Goal: Information Seeking & Learning: Learn about a topic

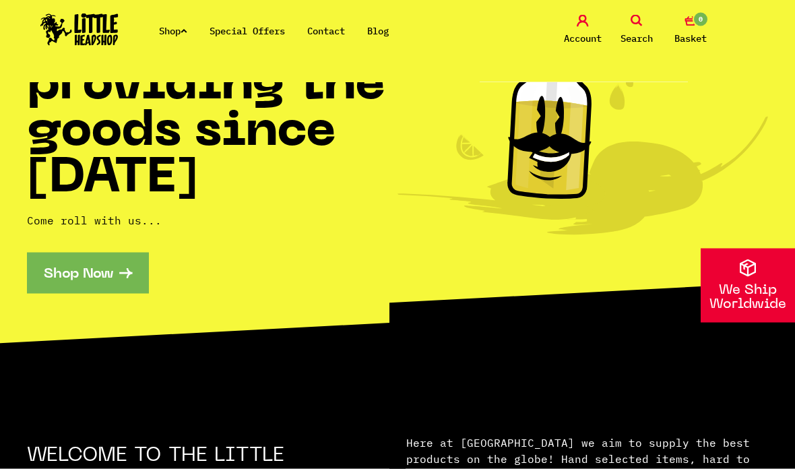
scroll to position [174, 0]
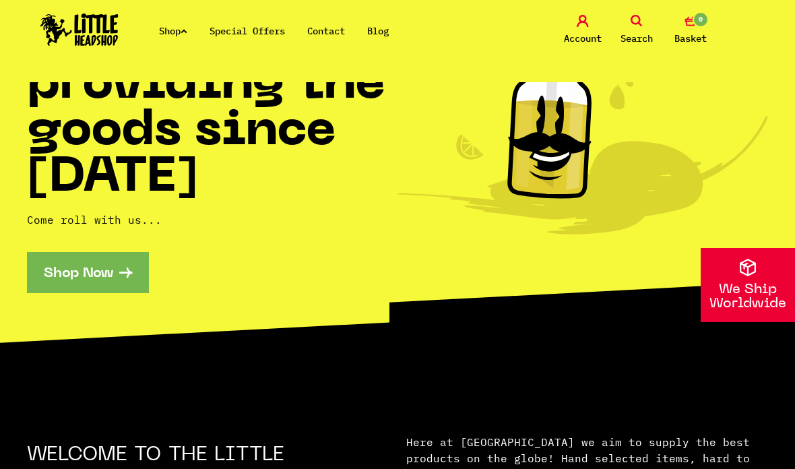
click at [67, 266] on link "Shop Now" at bounding box center [88, 272] width 122 height 41
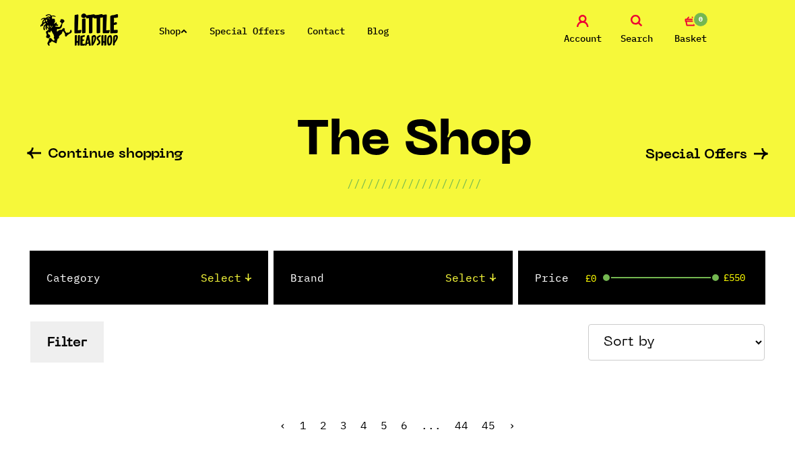
click at [233, 278] on select "Select 2 Piece 3 Piece 4 Piece 420/710 LIFE Acrylic Bongs Ashtrays Backwoods Ba…" at bounding box center [189, 277] width 124 height 16
select select "4"
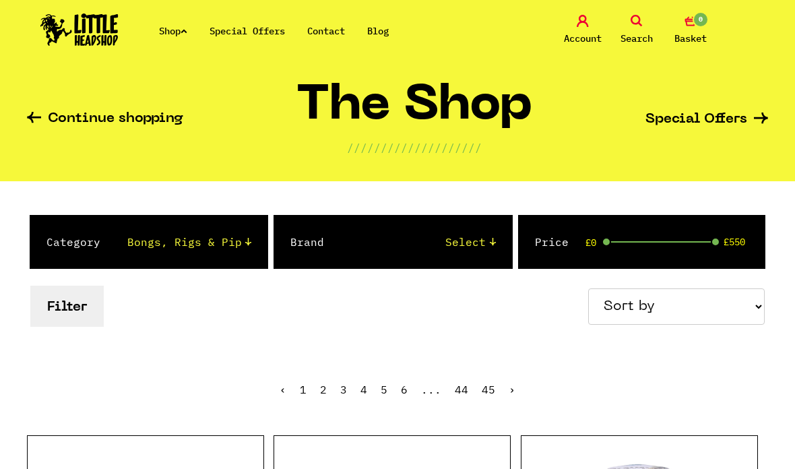
scroll to position [35, 0]
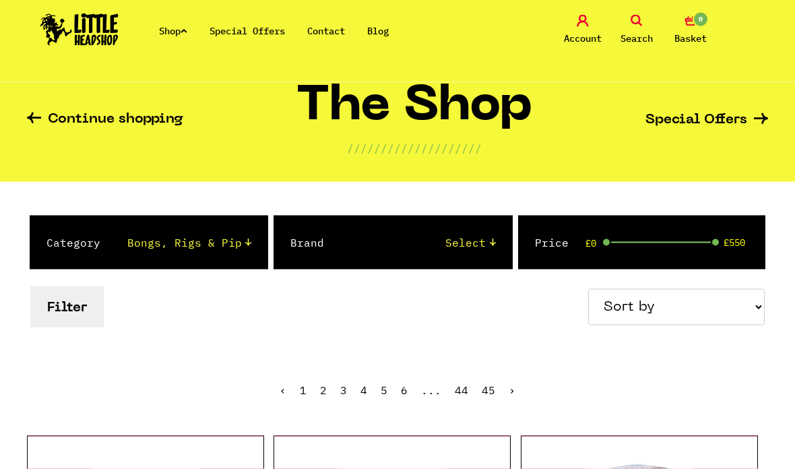
click at [473, 235] on select "Select Amsterdam Glass Backwoods [PERSON_NAME] Black Leaf Blue Moon Hemp Boost …" at bounding box center [423, 242] width 144 height 16
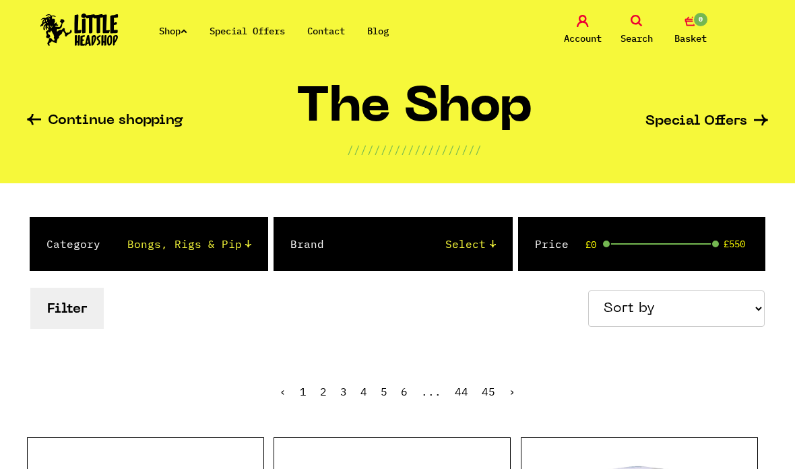
scroll to position [37, 0]
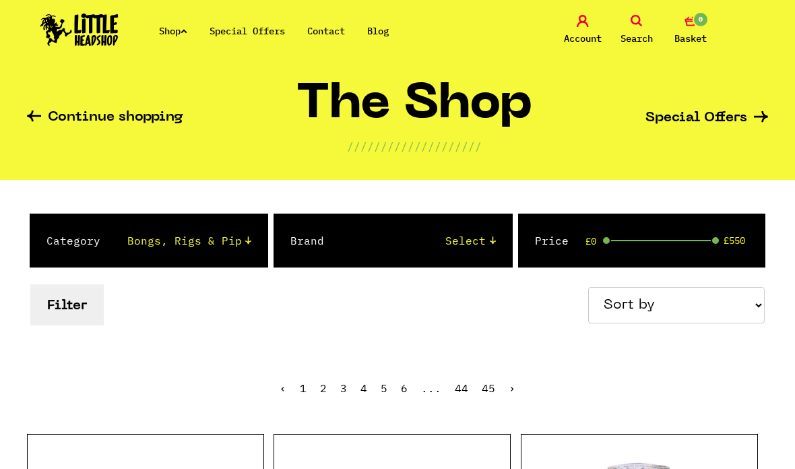
click at [251, 242] on select "Select 2 Piece 3 Piece 4 Piece 420/710 LIFE Acrylic Bongs Ashtrays Backwoods Ba…" at bounding box center [189, 240] width 124 height 16
click at [55, 315] on button "Filter" at bounding box center [66, 304] width 73 height 41
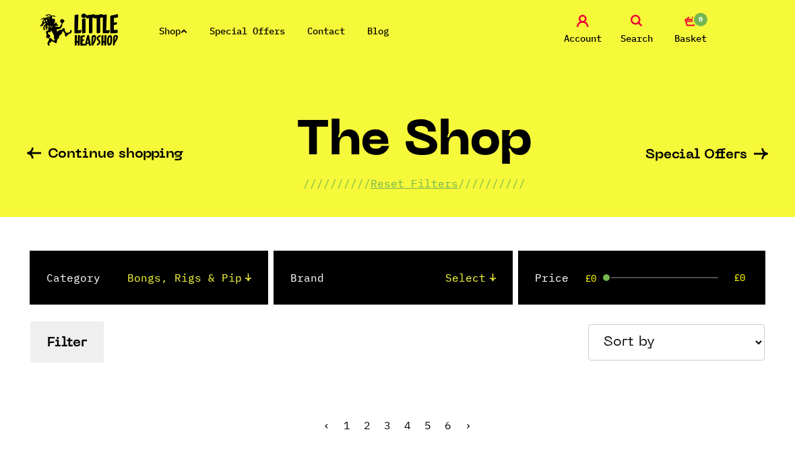
click at [93, 350] on button "Filter" at bounding box center [66, 341] width 73 height 41
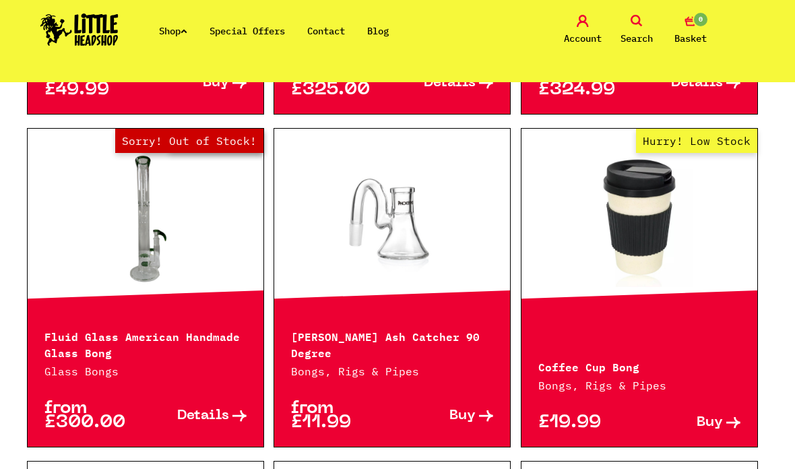
scroll to position [1019, 0]
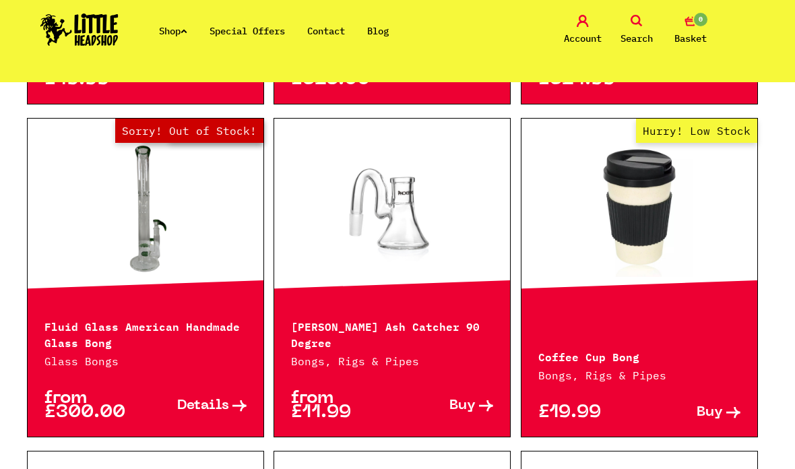
click at [724, 307] on div "Hurry! Low Stock Coffee Cup Bong Bongs, Rigs & Pipes £19.99 Buy" at bounding box center [639, 277] width 237 height 319
click at [709, 230] on link "Hurry! Low Stock" at bounding box center [639, 209] width 236 height 135
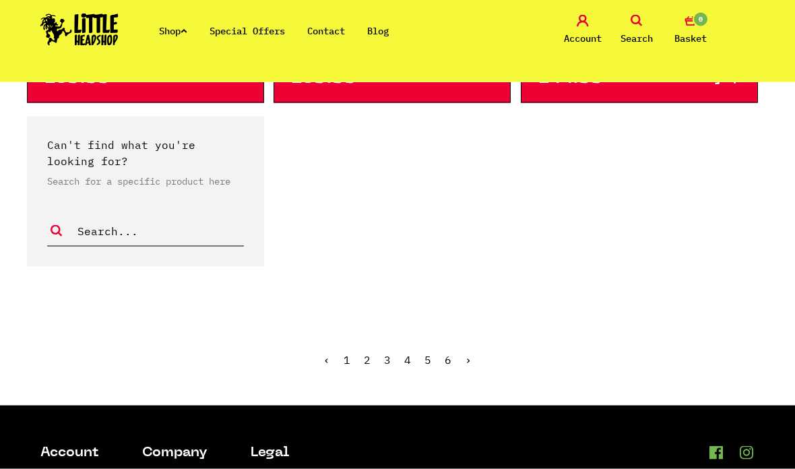
scroll to position [2670, 0]
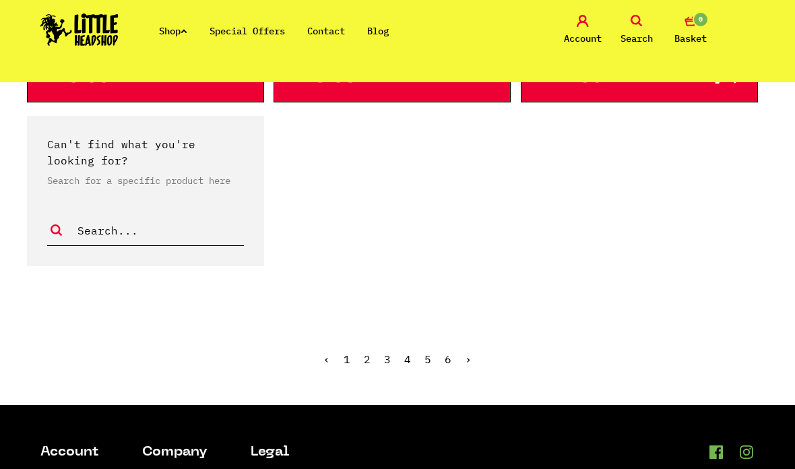
click at [470, 362] on link "›" at bounding box center [468, 358] width 7 height 13
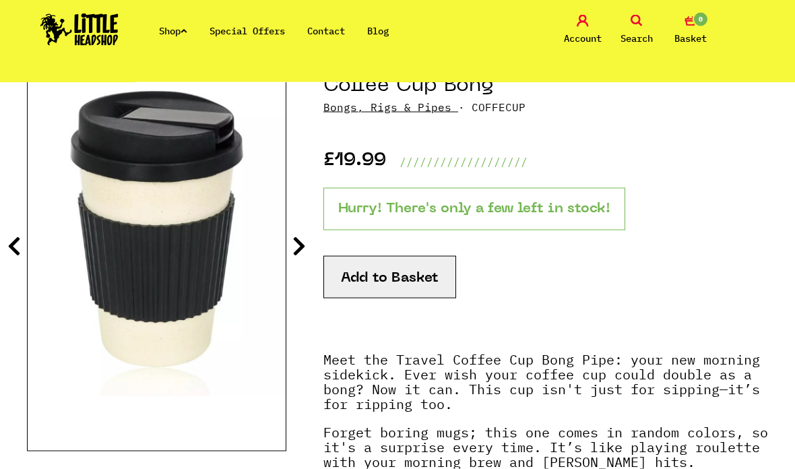
scroll to position [174, 0]
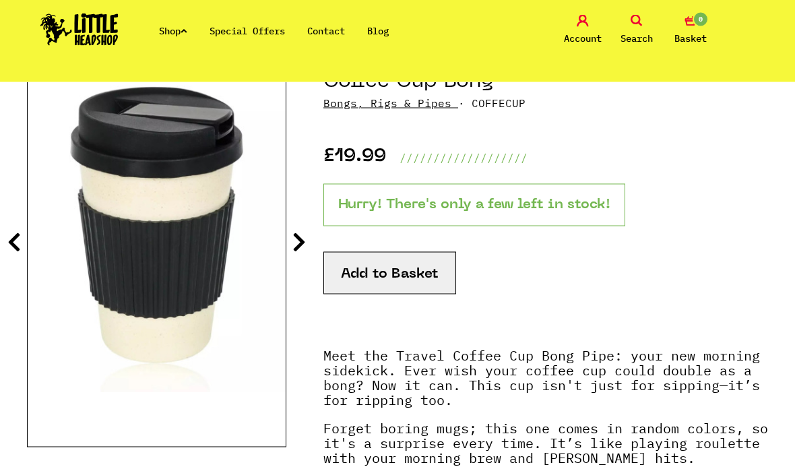
click at [18, 241] on icon at bounding box center [13, 242] width 13 height 22
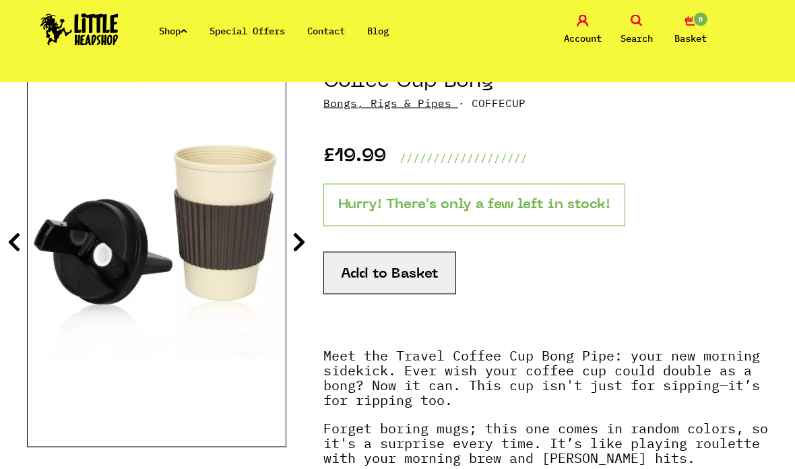
click at [9, 234] on icon at bounding box center [13, 242] width 13 height 22
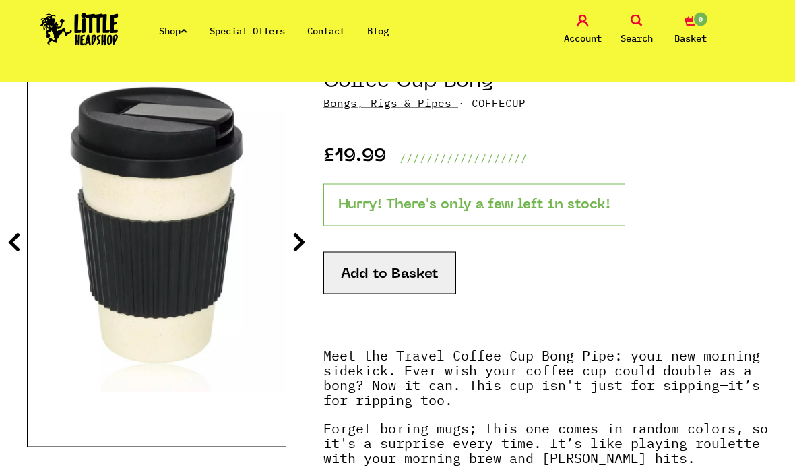
click at [18, 235] on icon at bounding box center [13, 242] width 13 height 22
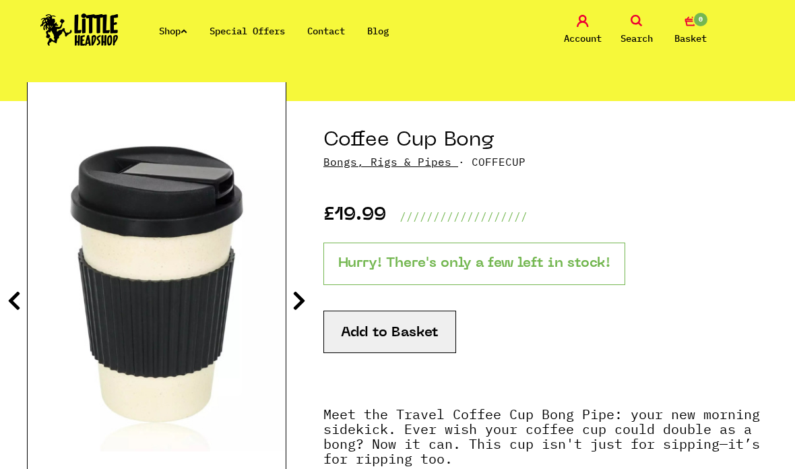
scroll to position [115, 0]
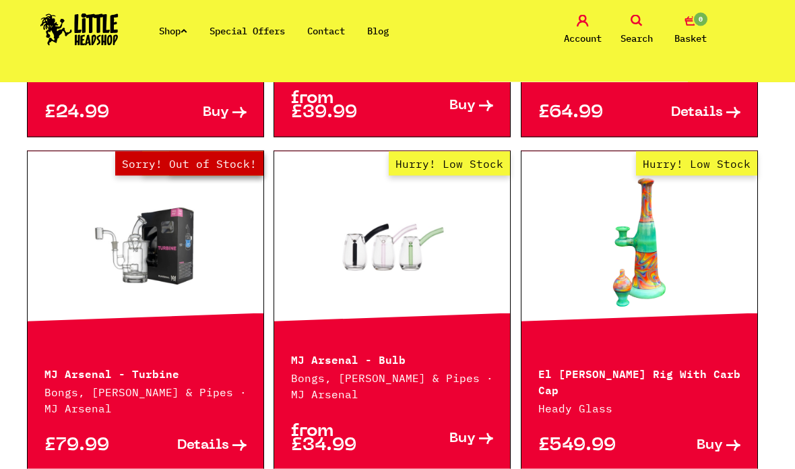
scroll to position [639, 0]
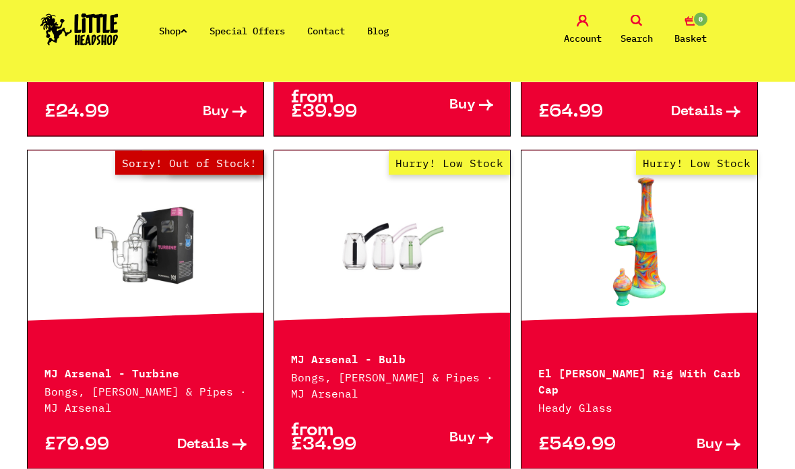
click at [67, 280] on link "Out of Stock Hurry! Low Stock Sorry! Out of Stock!" at bounding box center [146, 241] width 236 height 135
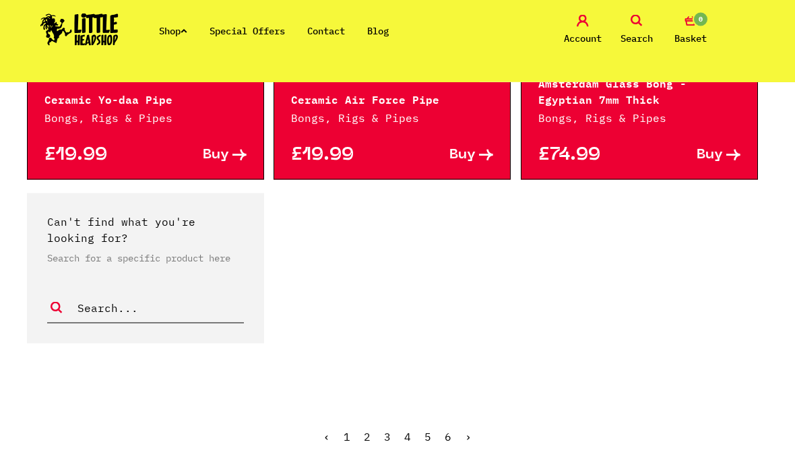
scroll to position [2584, 0]
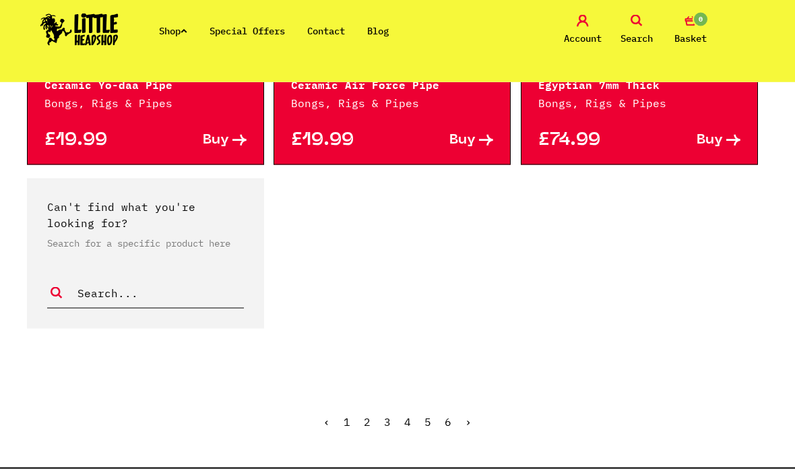
click at [469, 419] on link "›" at bounding box center [468, 421] width 7 height 13
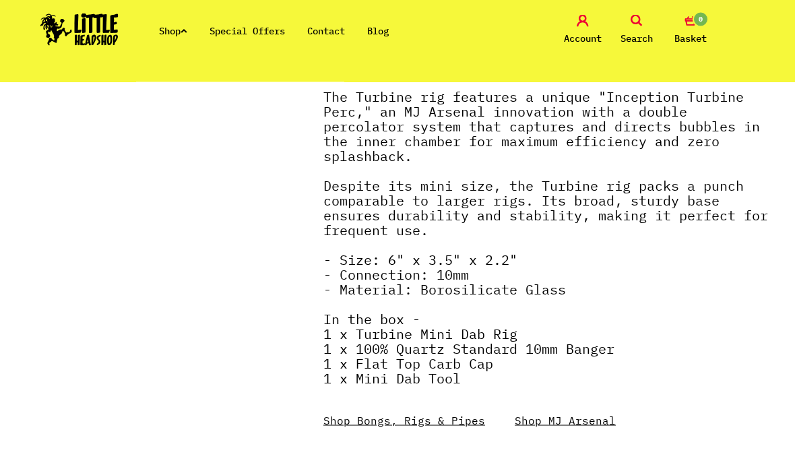
scroll to position [558, 0]
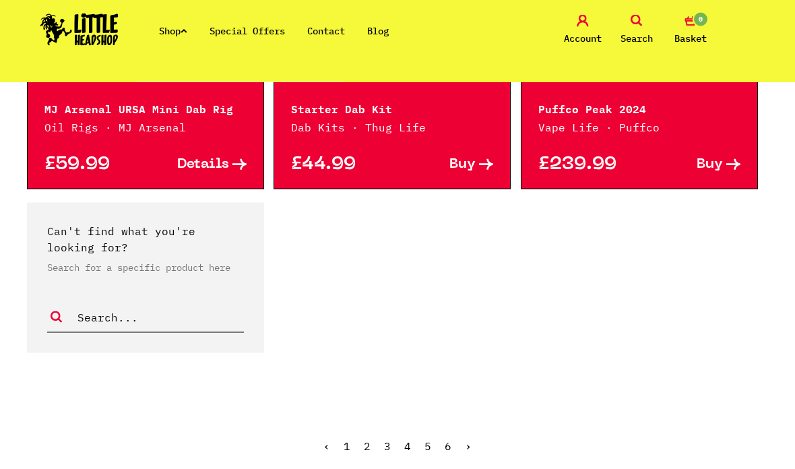
scroll to position [2528, 0]
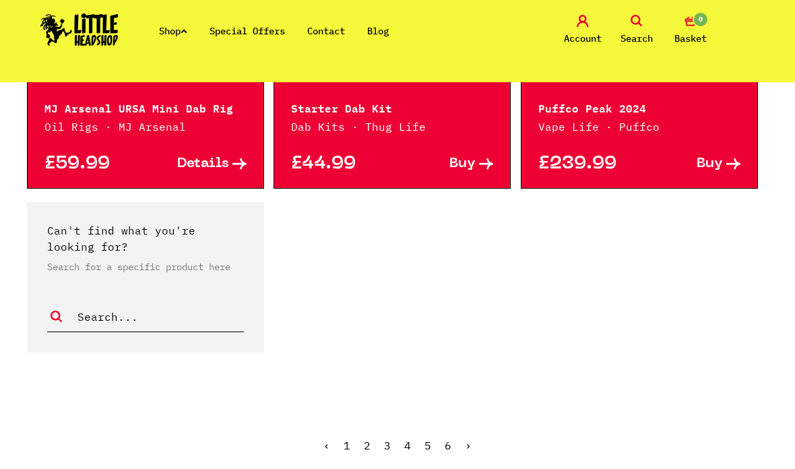
click at [470, 439] on link "›" at bounding box center [468, 445] width 7 height 13
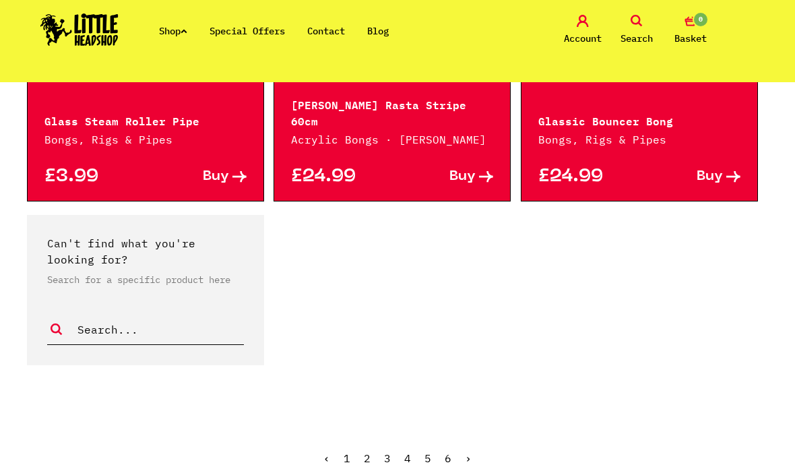
scroll to position [2489, 0]
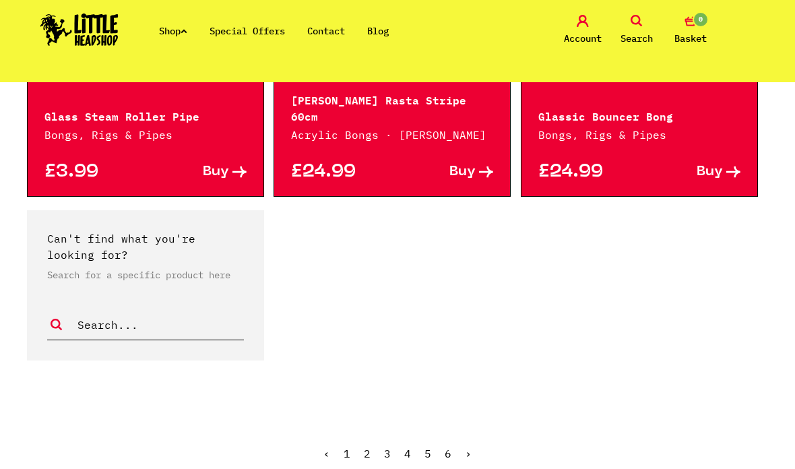
click at [468, 447] on link "›" at bounding box center [468, 453] width 7 height 13
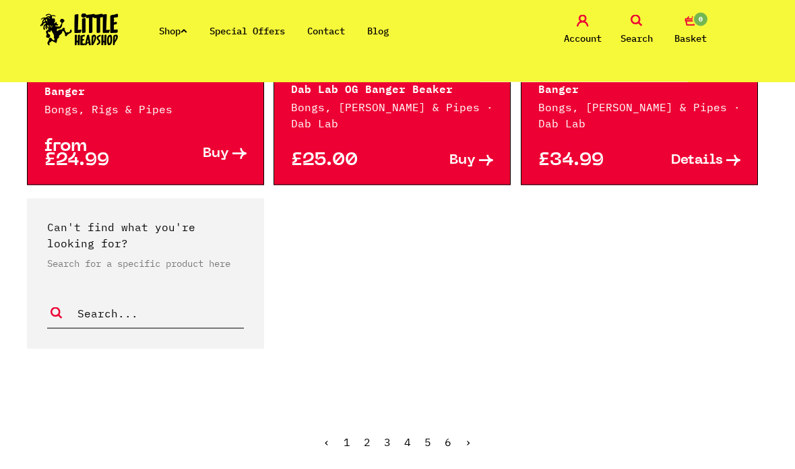
scroll to position [2503, 0]
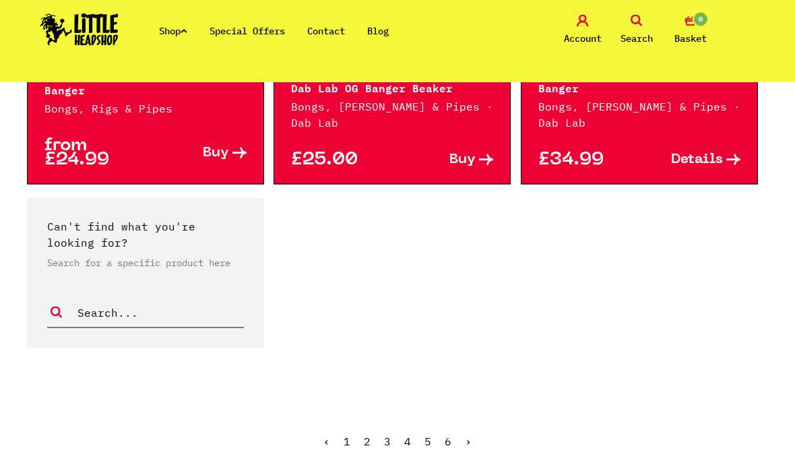
click at [468, 435] on link "›" at bounding box center [468, 441] width 7 height 13
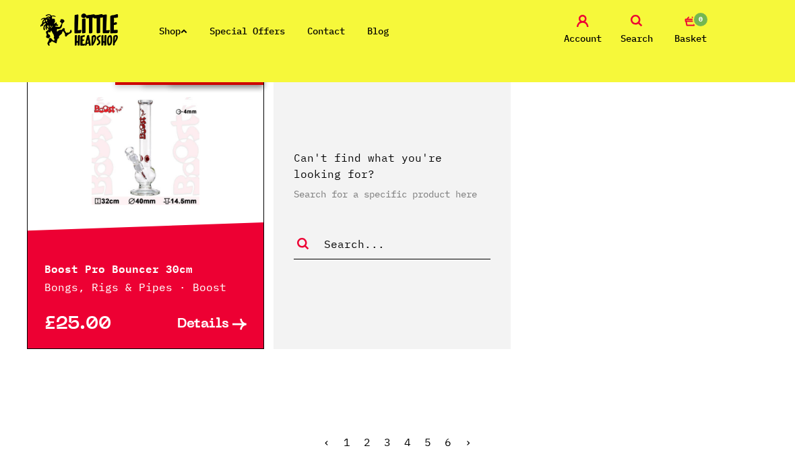
scroll to position [416, 0]
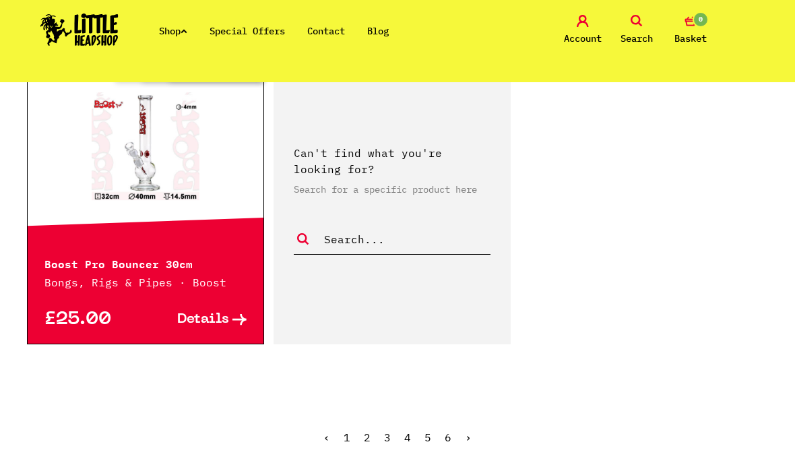
click at [350, 436] on link "1" at bounding box center [347, 436] width 7 height 13
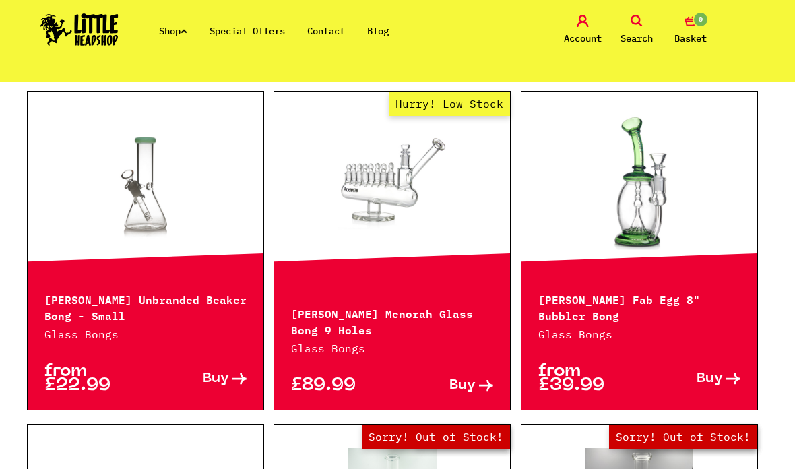
scroll to position [379, 0]
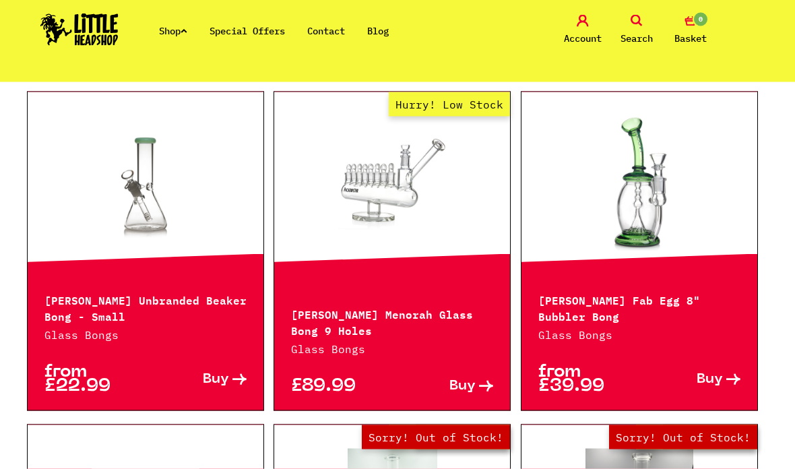
click at [730, 191] on link at bounding box center [639, 183] width 236 height 135
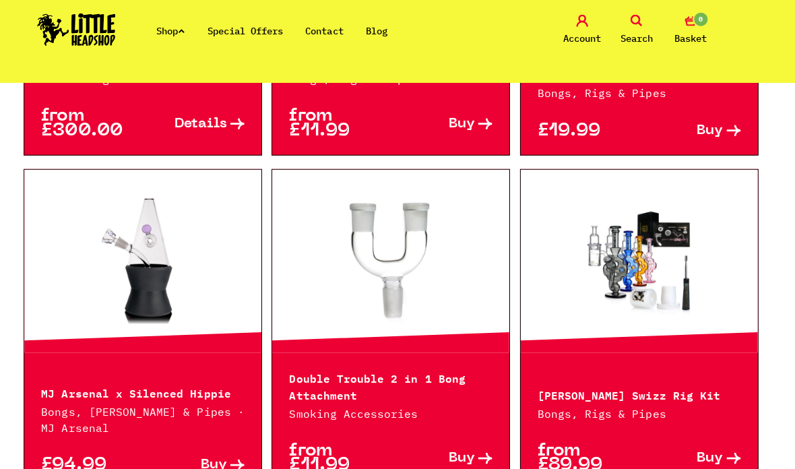
scroll to position [1302, 0]
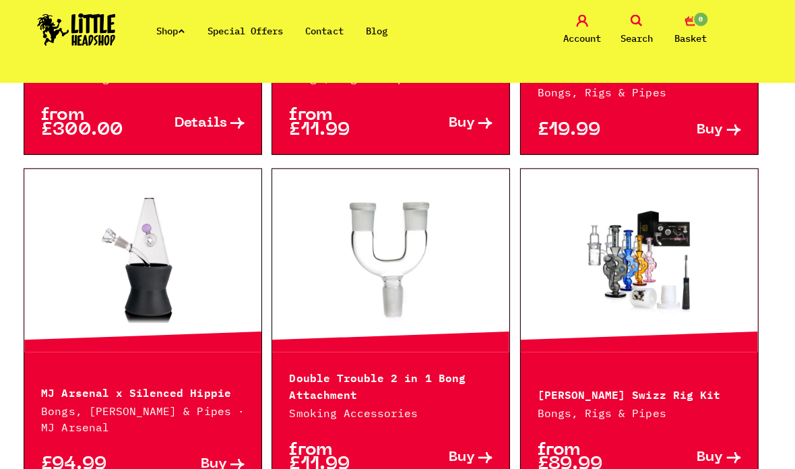
click at [32, 290] on link at bounding box center [146, 259] width 236 height 135
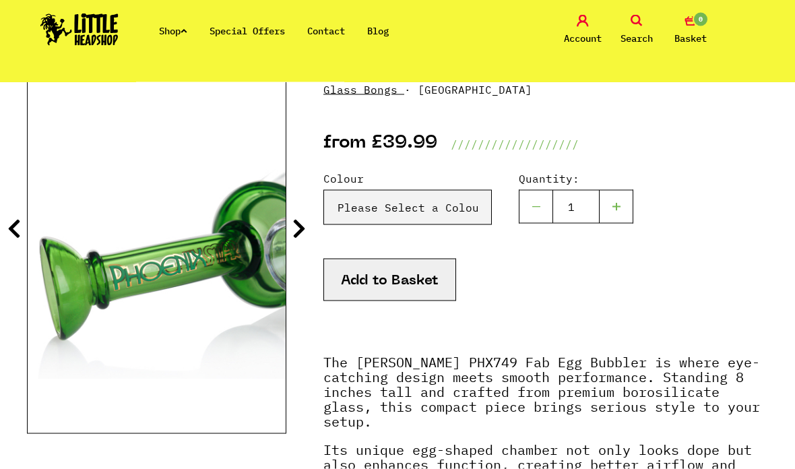
scroll to position [193, 0]
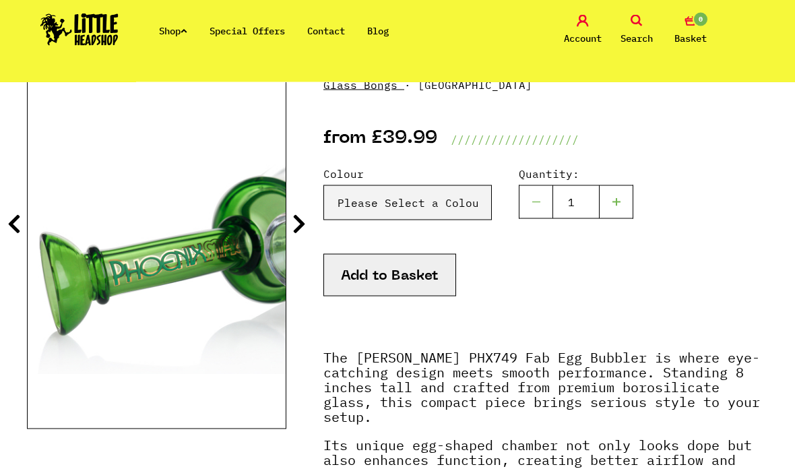
click at [57, 286] on img at bounding box center [157, 213] width 258 height 323
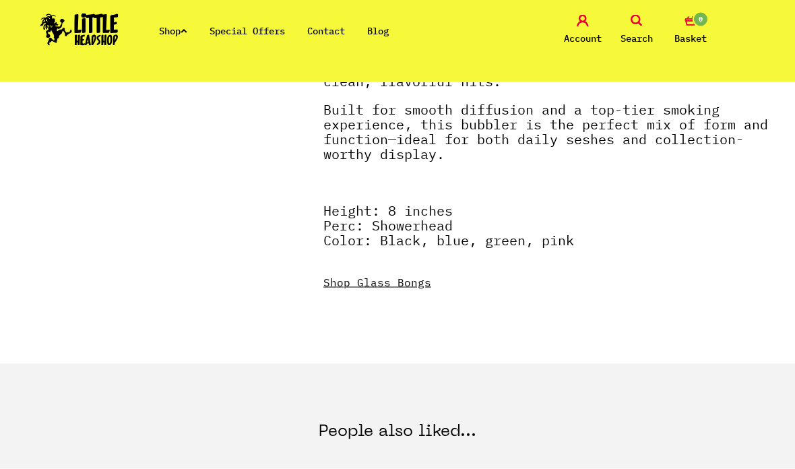
scroll to position [605, 0]
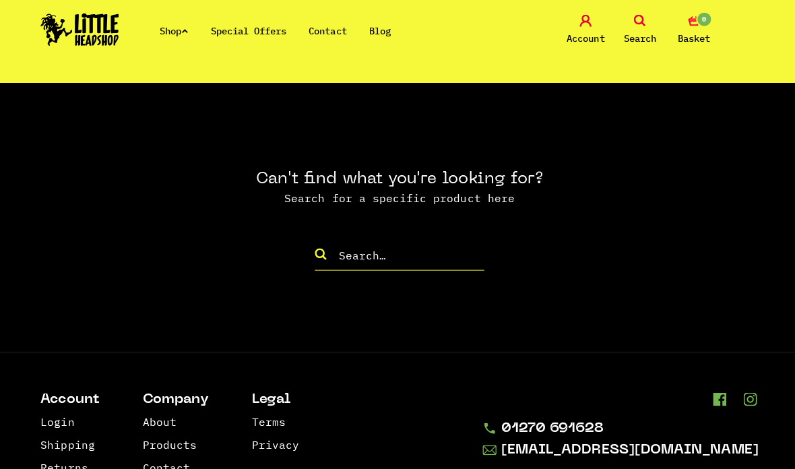
scroll to position [1787, 0]
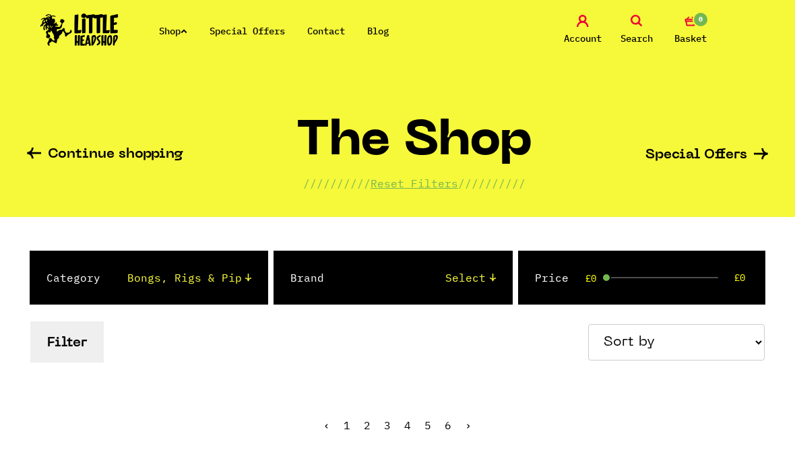
scroll to position [414, 0]
